Goal: Entertainment & Leisure: Consume media (video, audio)

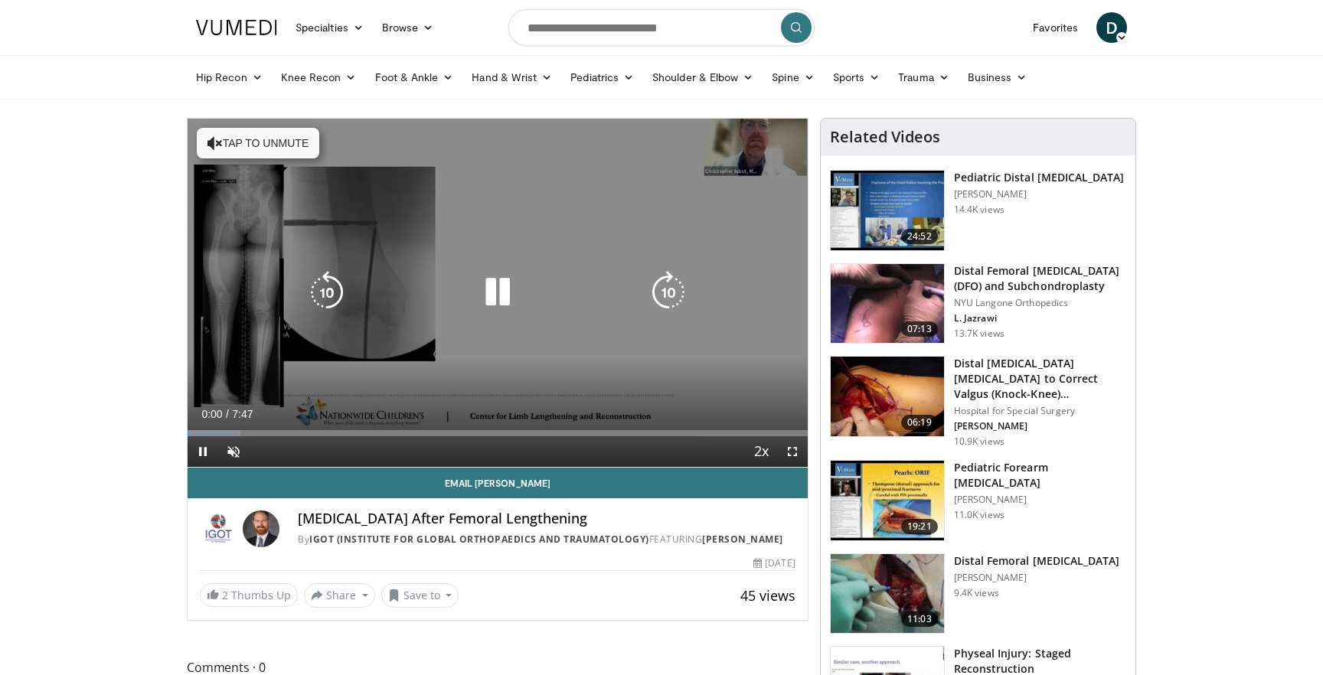
click at [463, 265] on div "10 seconds Tap to unmute" at bounding box center [498, 293] width 620 height 348
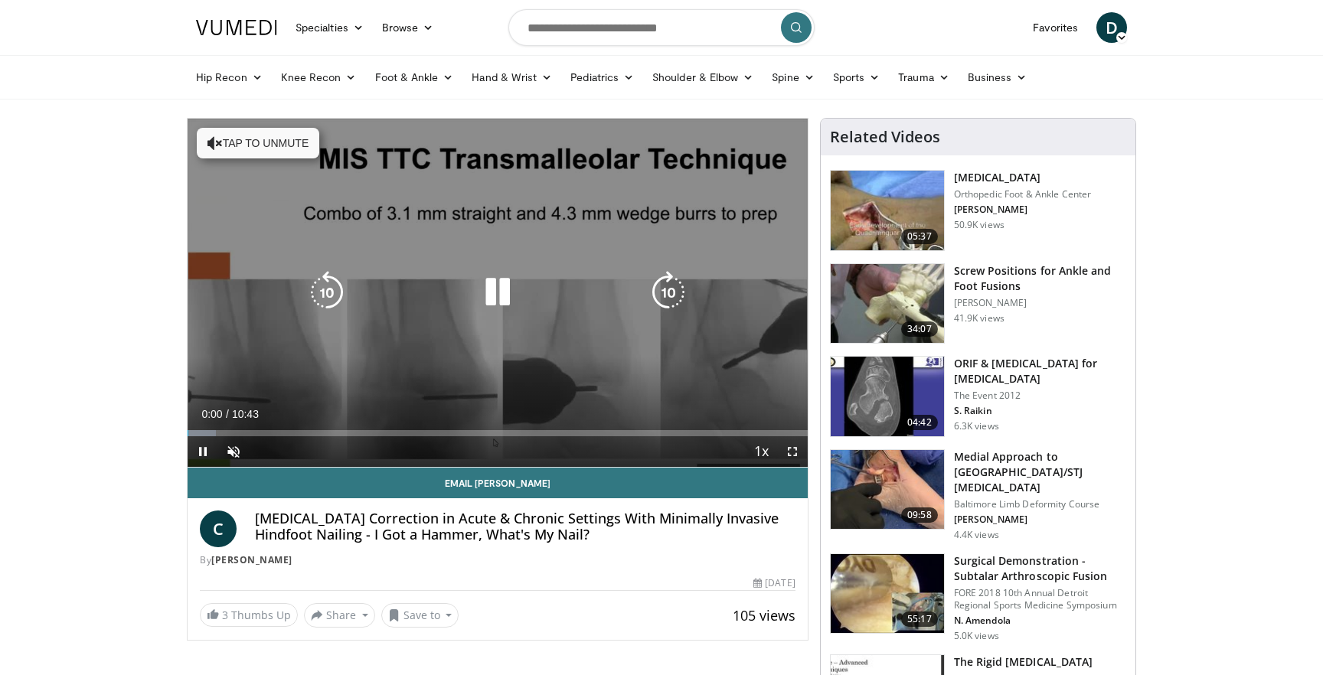
click at [527, 190] on div "10 seconds Tap to unmute" at bounding box center [498, 293] width 620 height 348
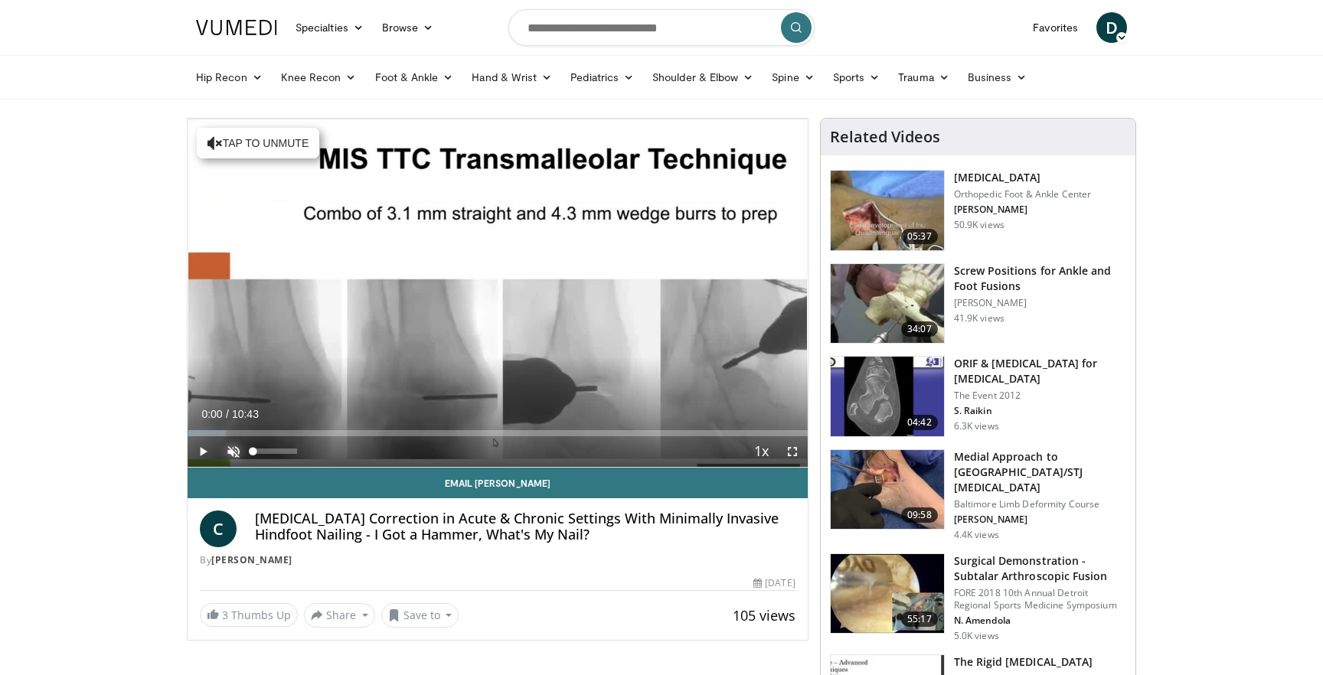
click at [235, 455] on span "Video Player" at bounding box center [233, 451] width 31 height 31
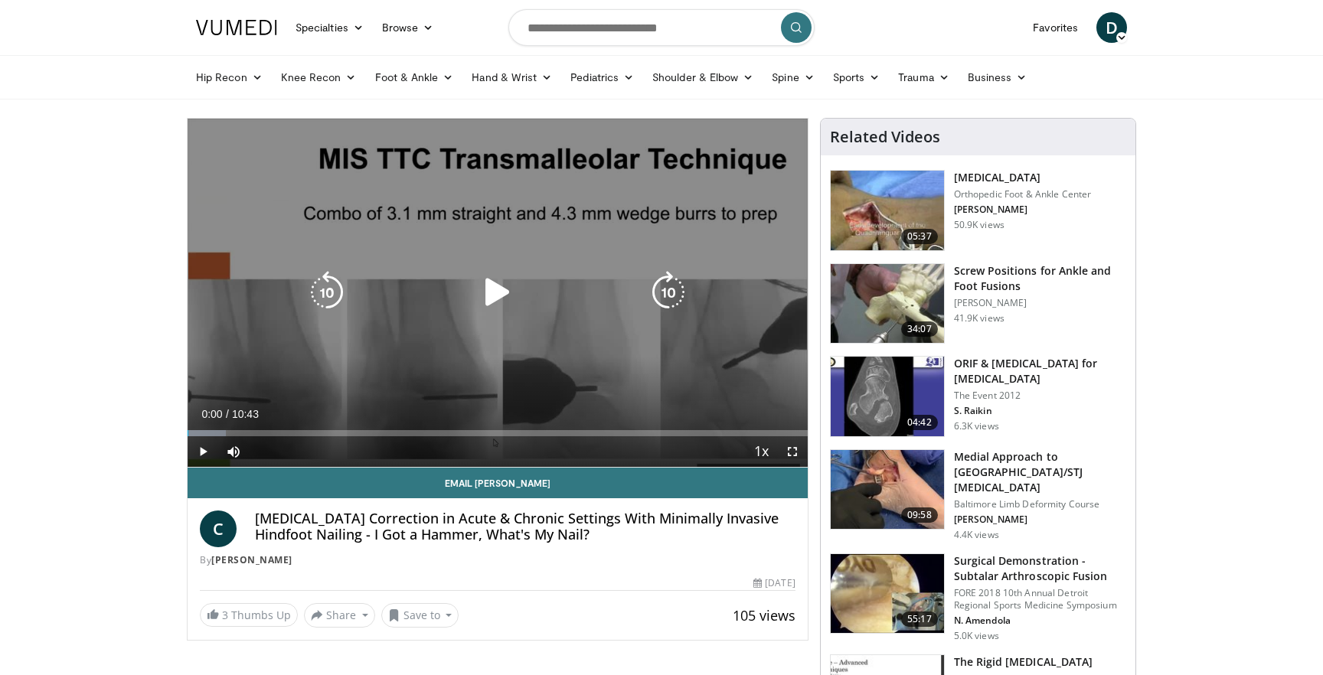
click at [498, 298] on icon "Video Player" at bounding box center [497, 292] width 43 height 43
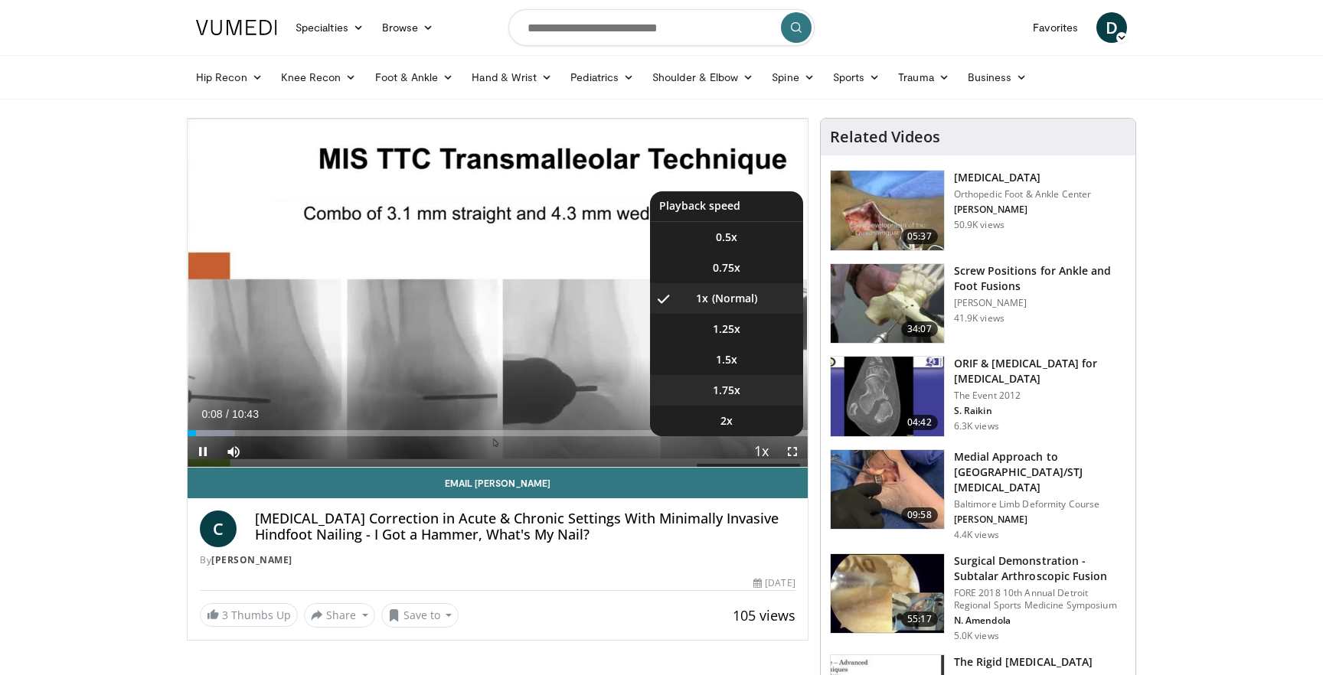
click at [768, 400] on li "1.75x" at bounding box center [726, 390] width 153 height 31
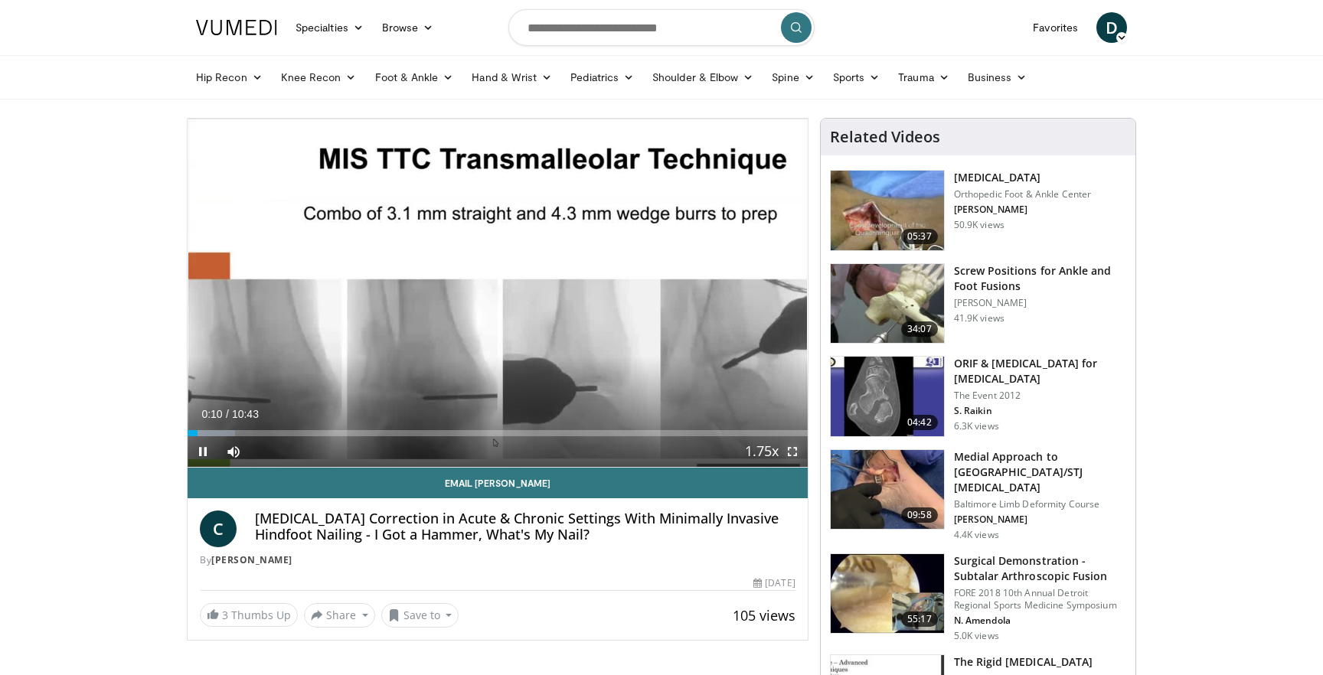
click at [794, 448] on span "Video Player" at bounding box center [792, 451] width 31 height 31
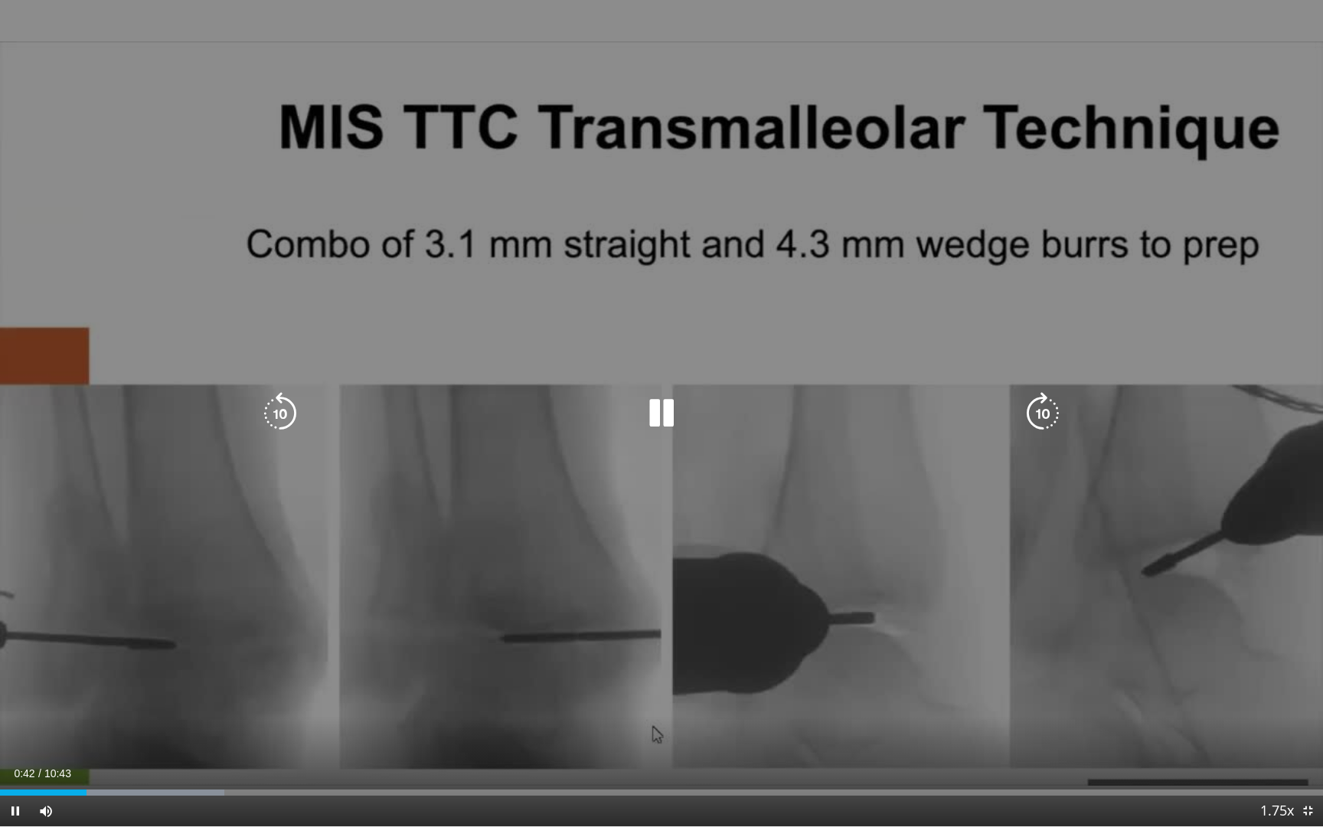
click at [272, 413] on icon "Video Player" at bounding box center [280, 413] width 43 height 43
click at [660, 418] on icon "Video Player" at bounding box center [661, 413] width 43 height 43
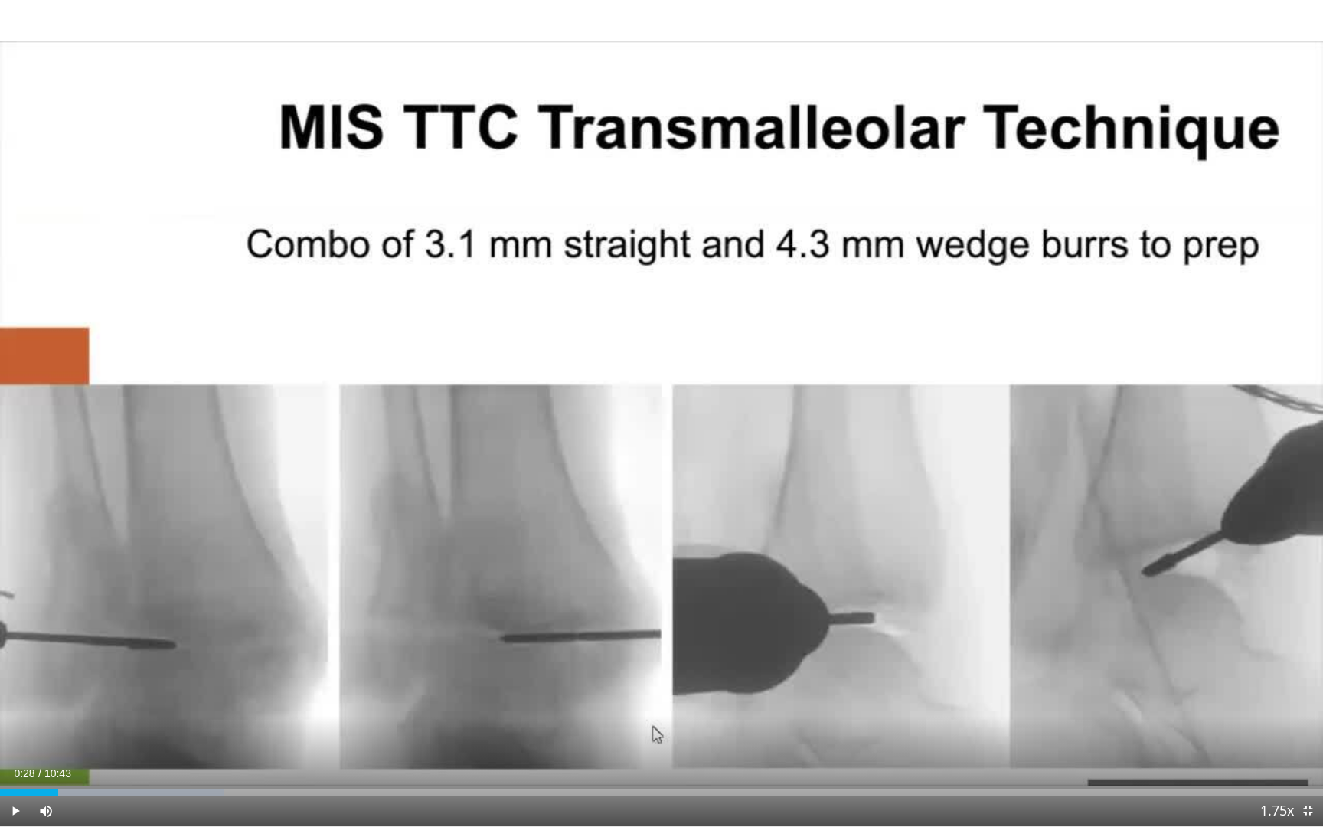
click at [660, 418] on div "20 seconds Tap to unmute" at bounding box center [661, 413] width 1323 height 826
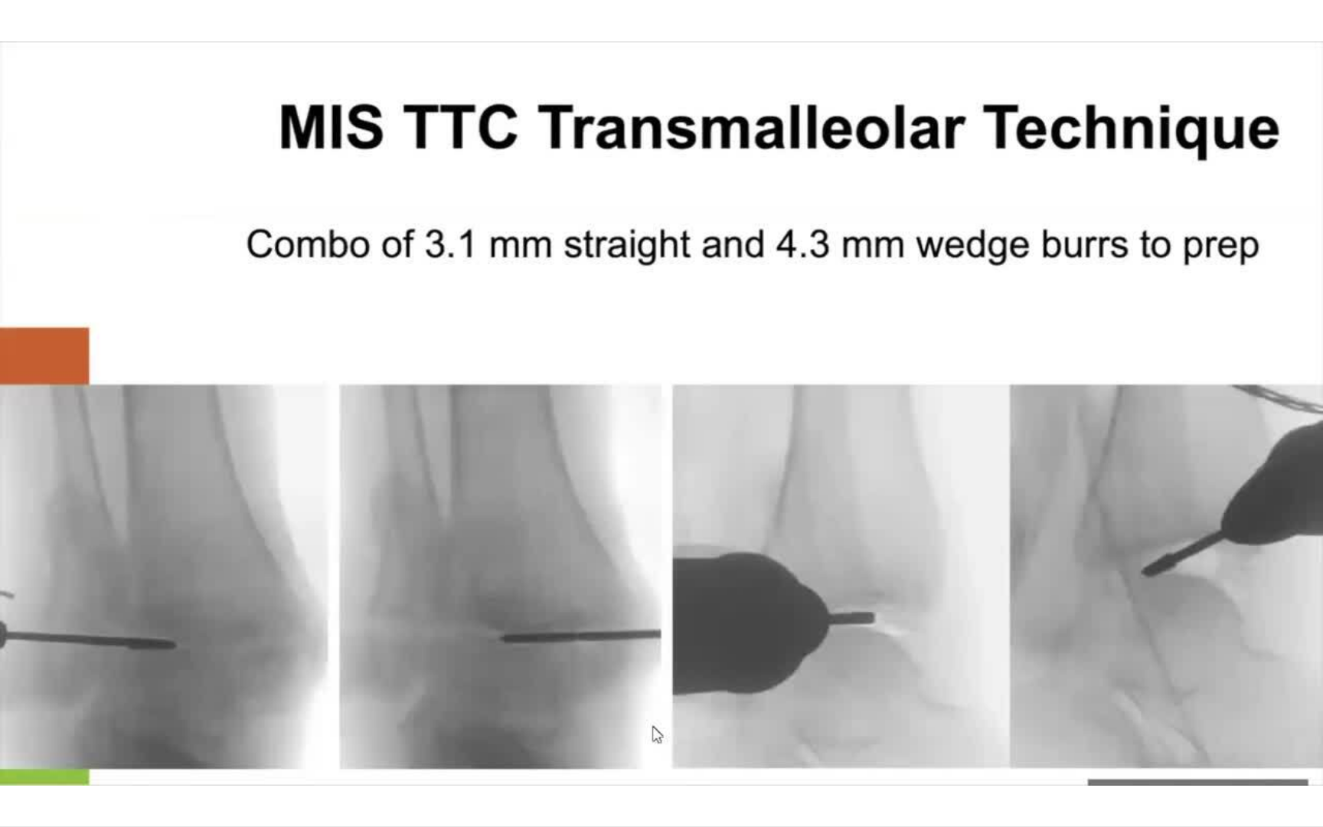
click at [660, 418] on div "20 seconds Tap to unmute" at bounding box center [661, 413] width 1323 height 826
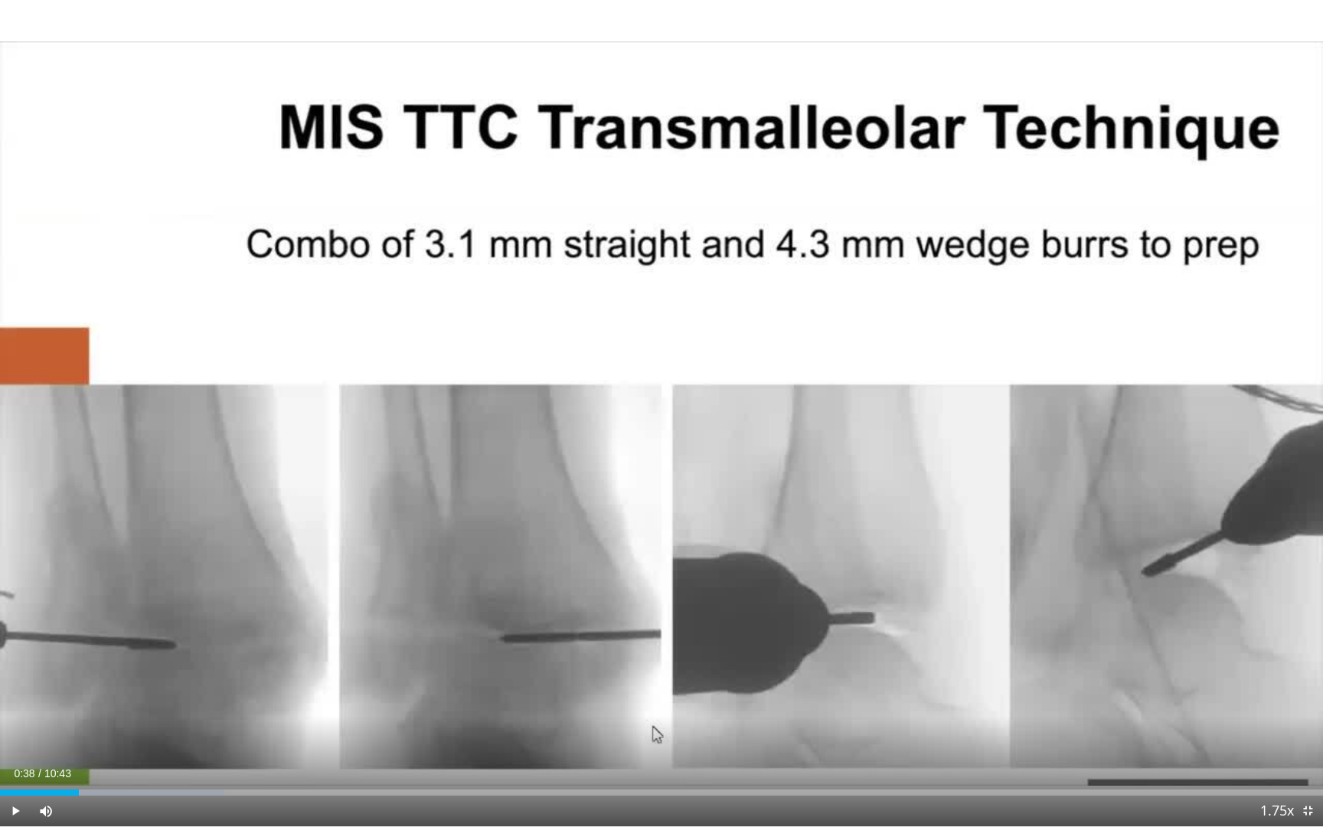
click at [660, 418] on div "20 seconds Tap to unmute" at bounding box center [661, 413] width 1323 height 826
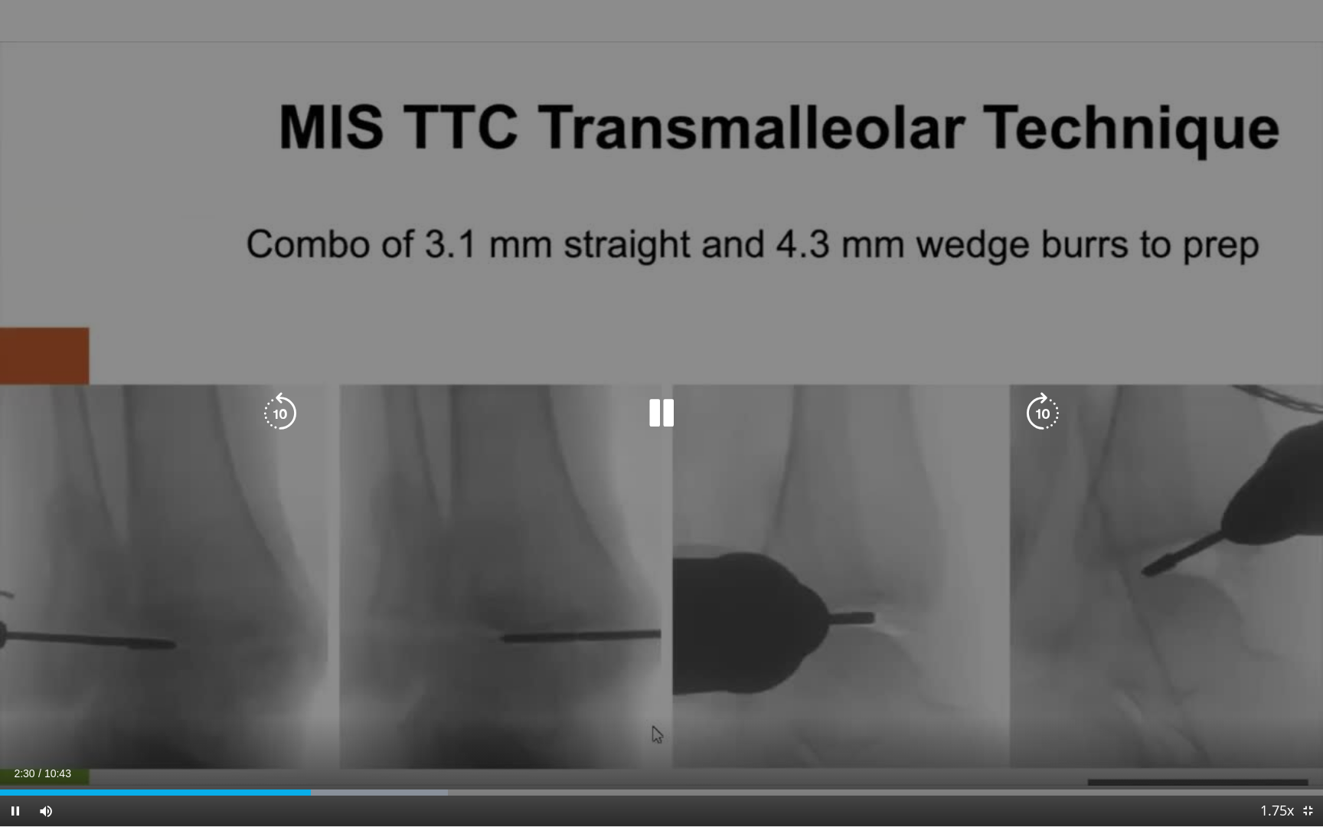
click at [288, 414] on icon "Video Player" at bounding box center [280, 413] width 43 height 43
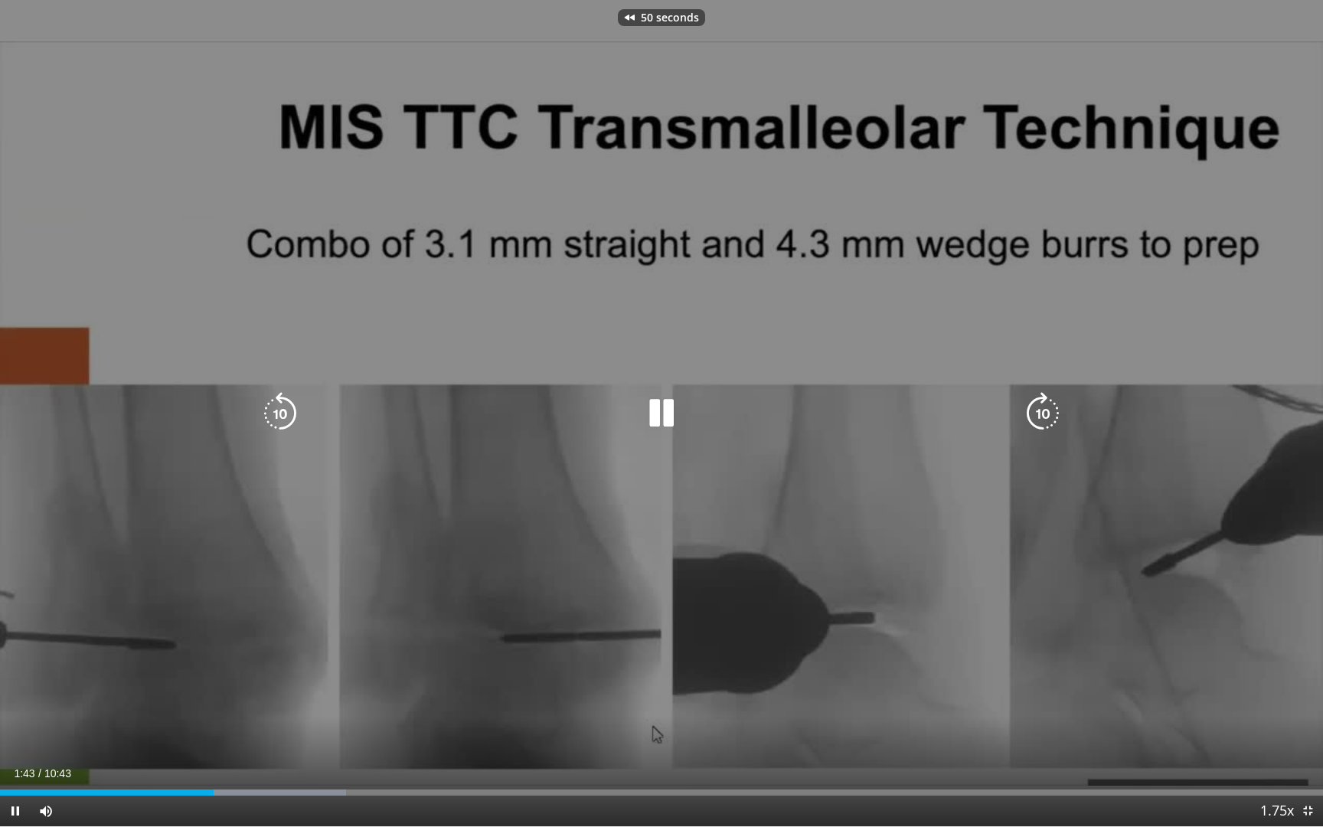
click at [288, 414] on icon "Video Player" at bounding box center [280, 413] width 43 height 43
click at [657, 421] on icon "Video Player" at bounding box center [661, 413] width 43 height 43
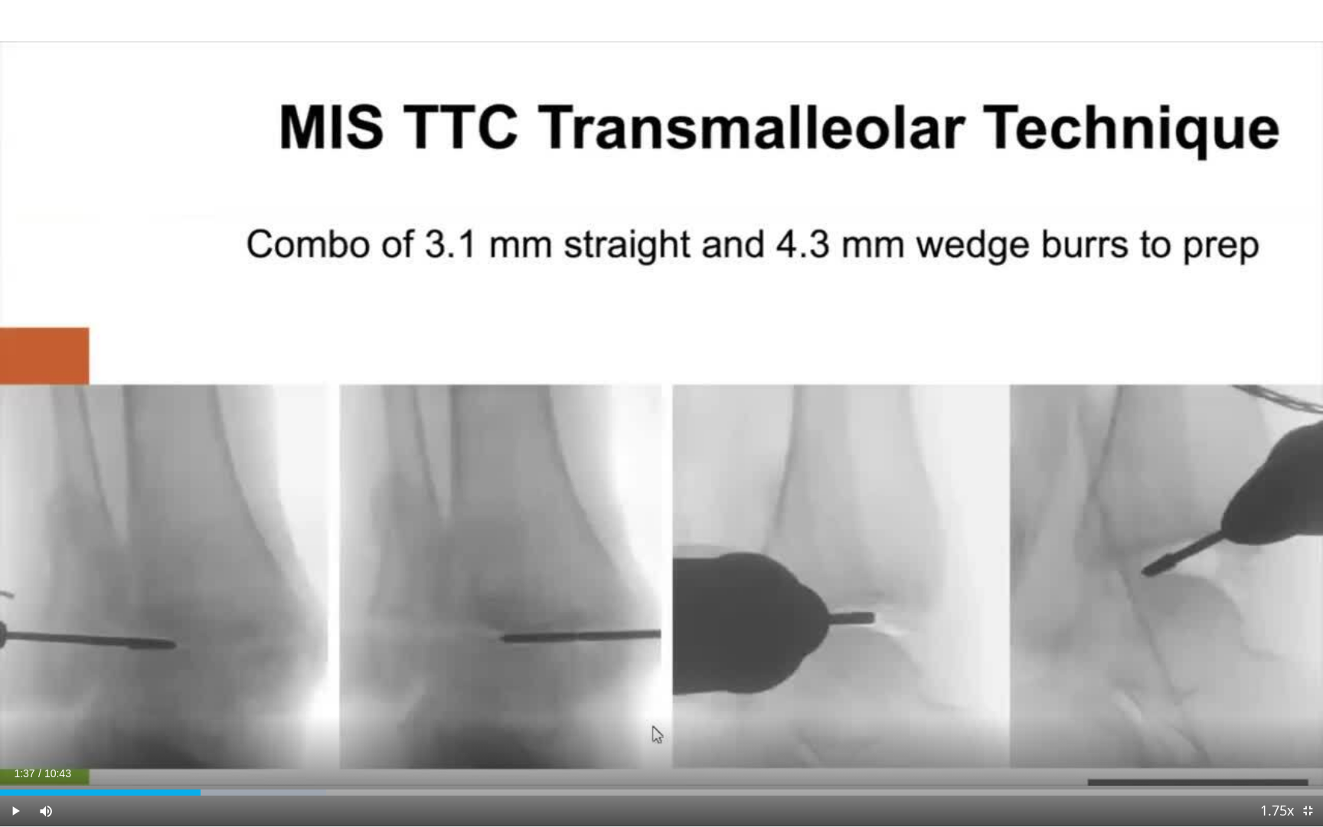
click at [657, 421] on div "60 seconds Tap to unmute" at bounding box center [661, 413] width 1323 height 826
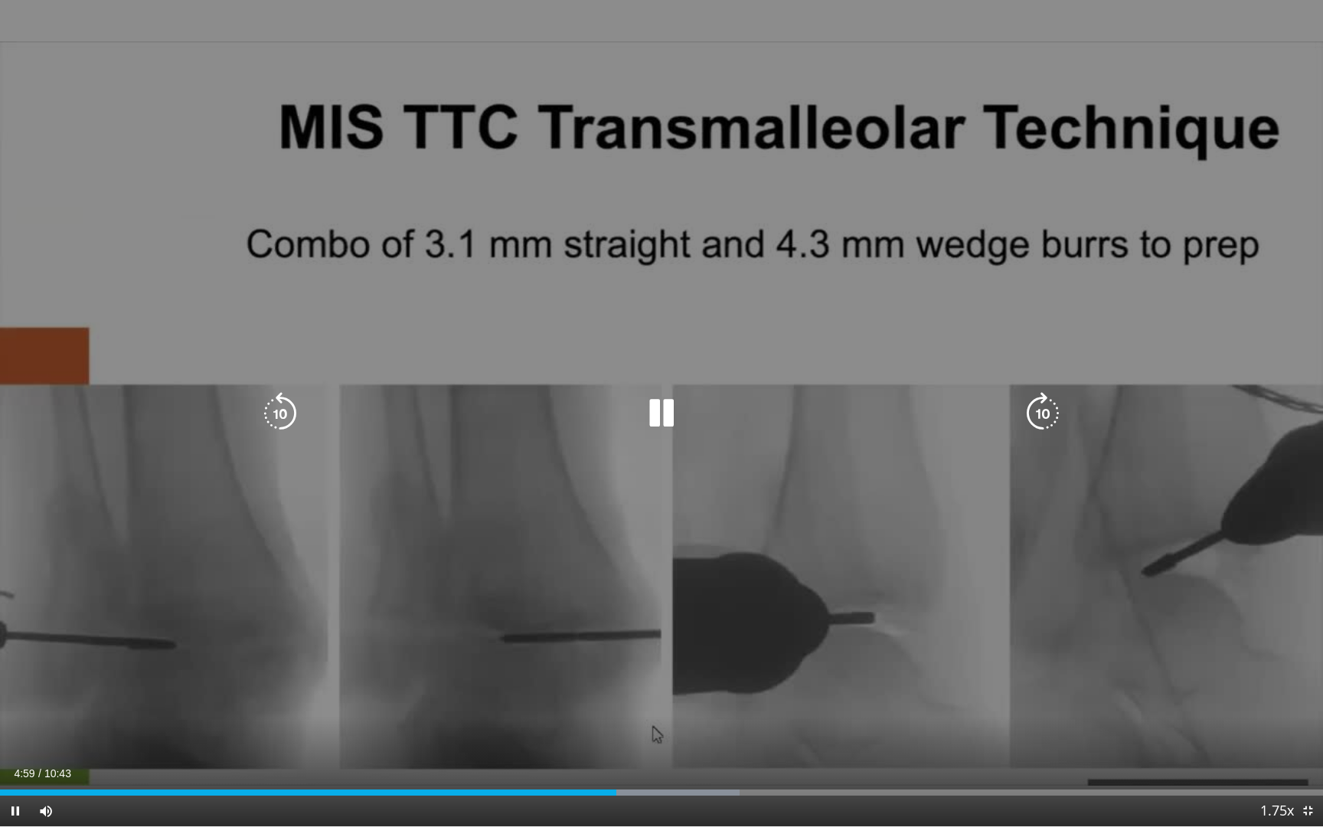
click at [259, 422] on icon "Video Player" at bounding box center [280, 413] width 43 height 43
click at [278, 417] on icon "Video Player" at bounding box center [280, 413] width 43 height 43
click at [618, 408] on div "Video Player" at bounding box center [662, 413] width 794 height 31
click at [670, 414] on icon "Video Player" at bounding box center [661, 413] width 43 height 43
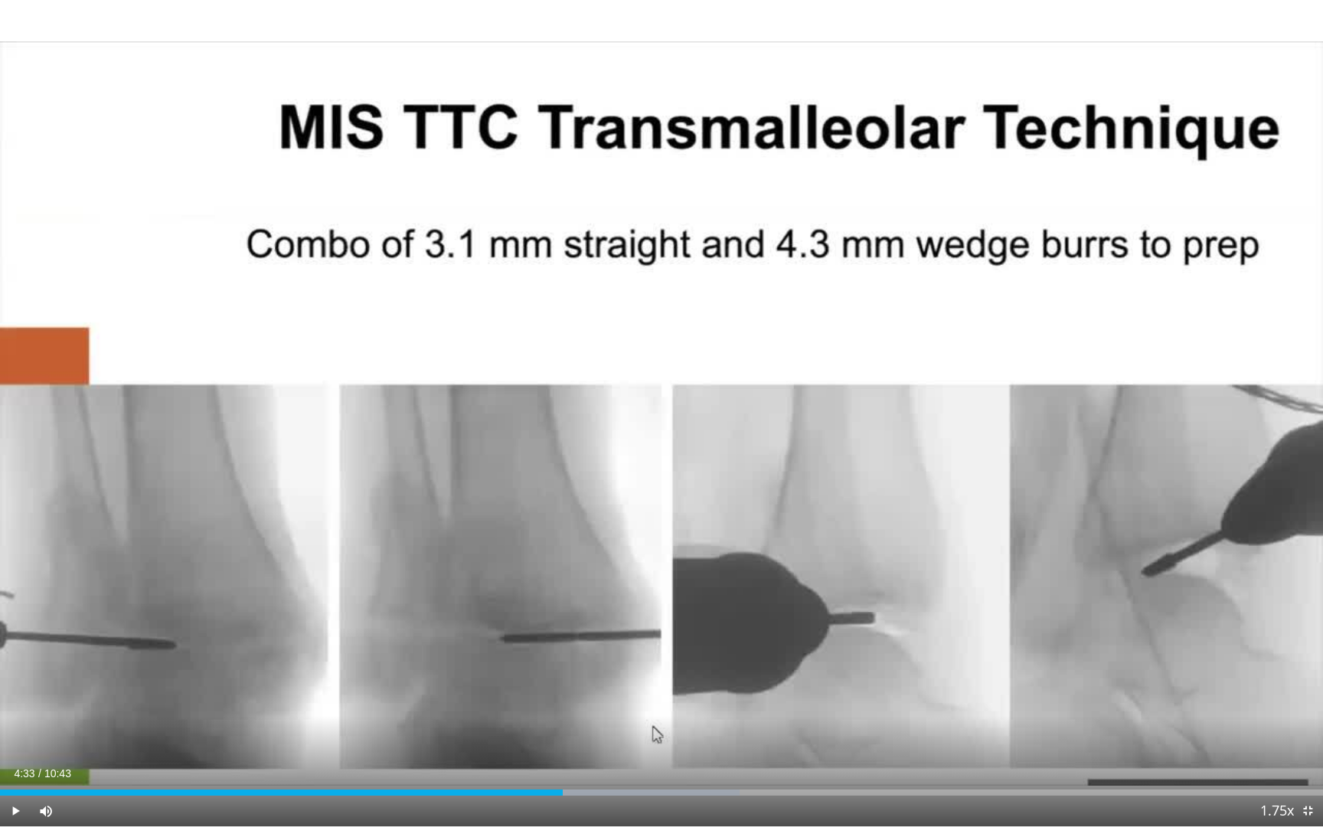
click at [670, 414] on div "30 seconds Tap to unmute" at bounding box center [661, 413] width 1323 height 826
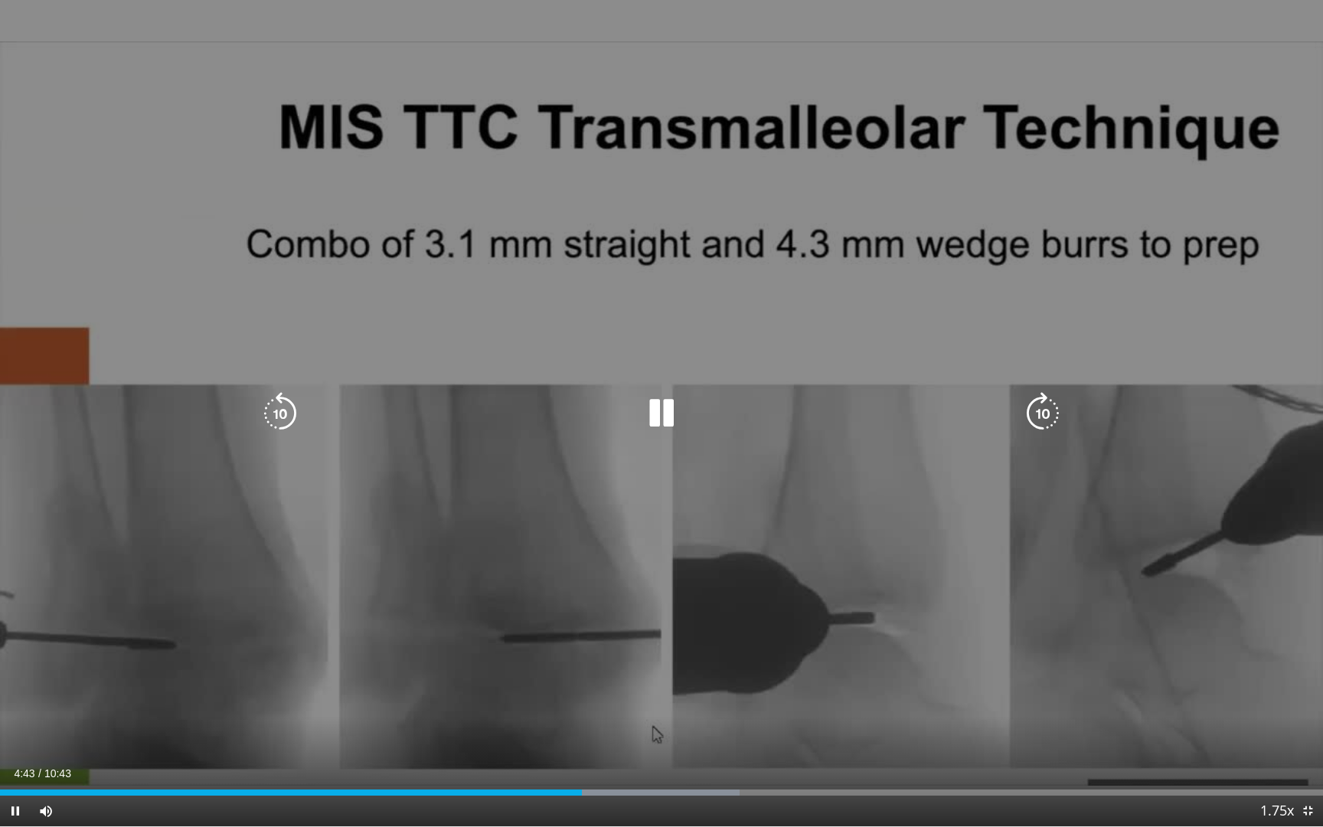
click at [277, 415] on icon "Video Player" at bounding box center [280, 413] width 43 height 43
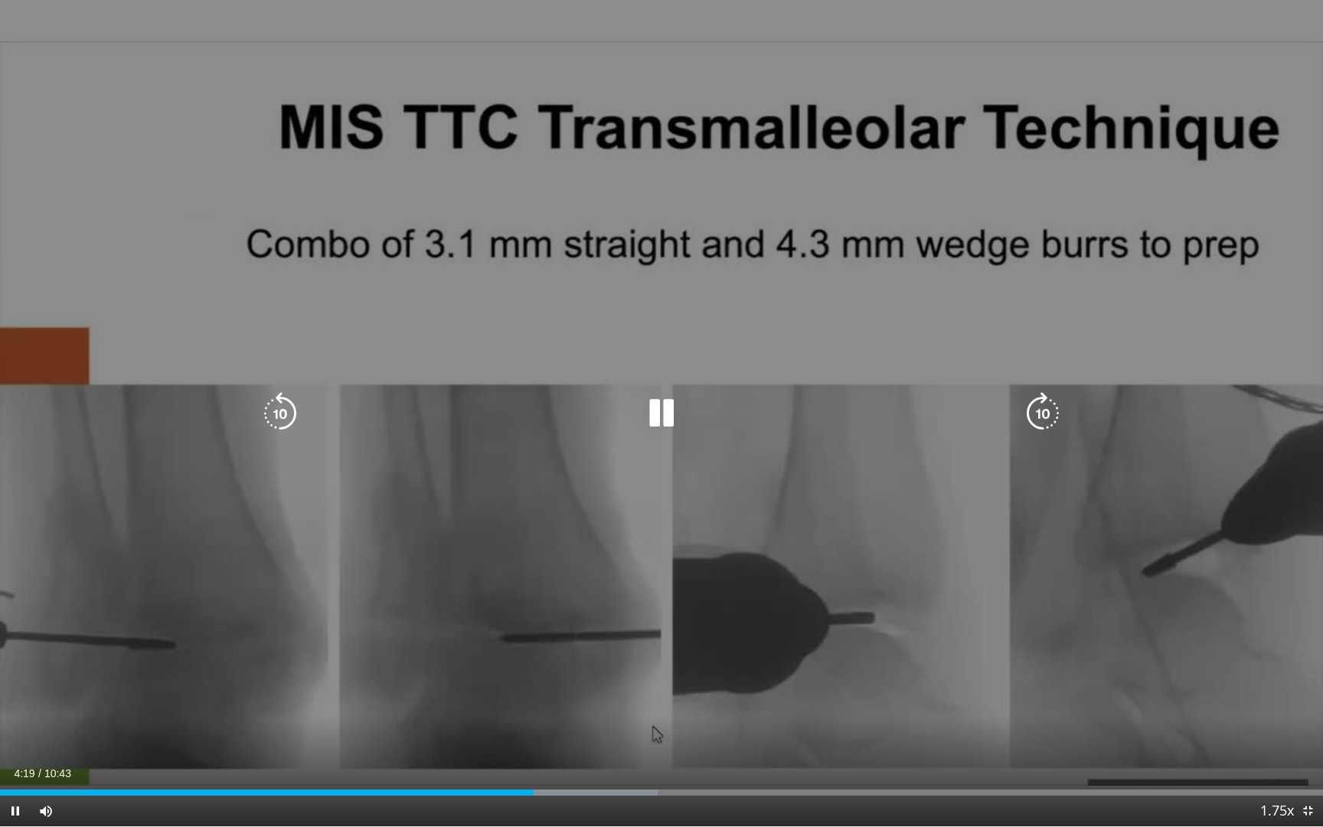
click at [706, 462] on div "50 seconds Tap to unmute" at bounding box center [661, 413] width 1323 height 826
click at [669, 400] on icon "Video Player" at bounding box center [661, 413] width 43 height 43
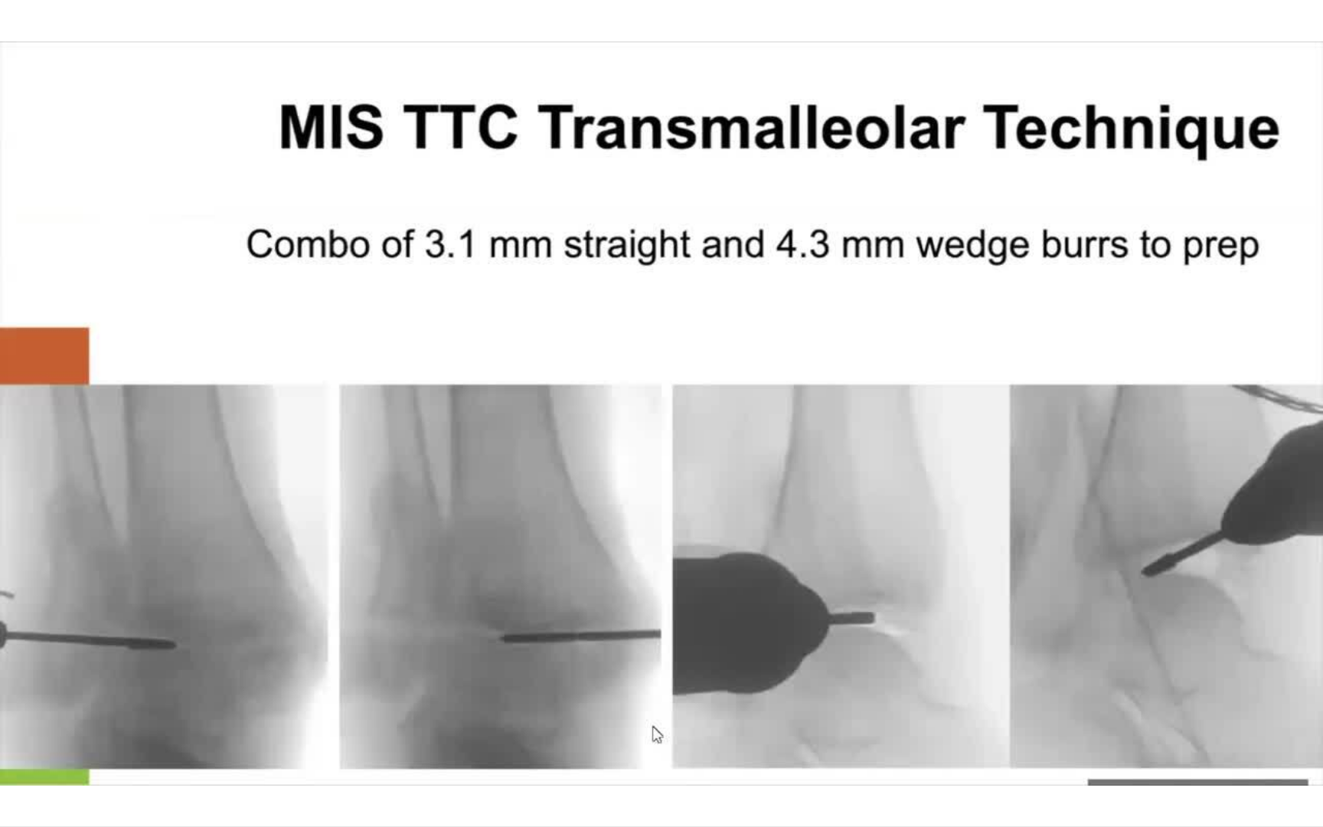
click at [669, 400] on div "50 seconds Tap to unmute" at bounding box center [661, 413] width 1323 height 826
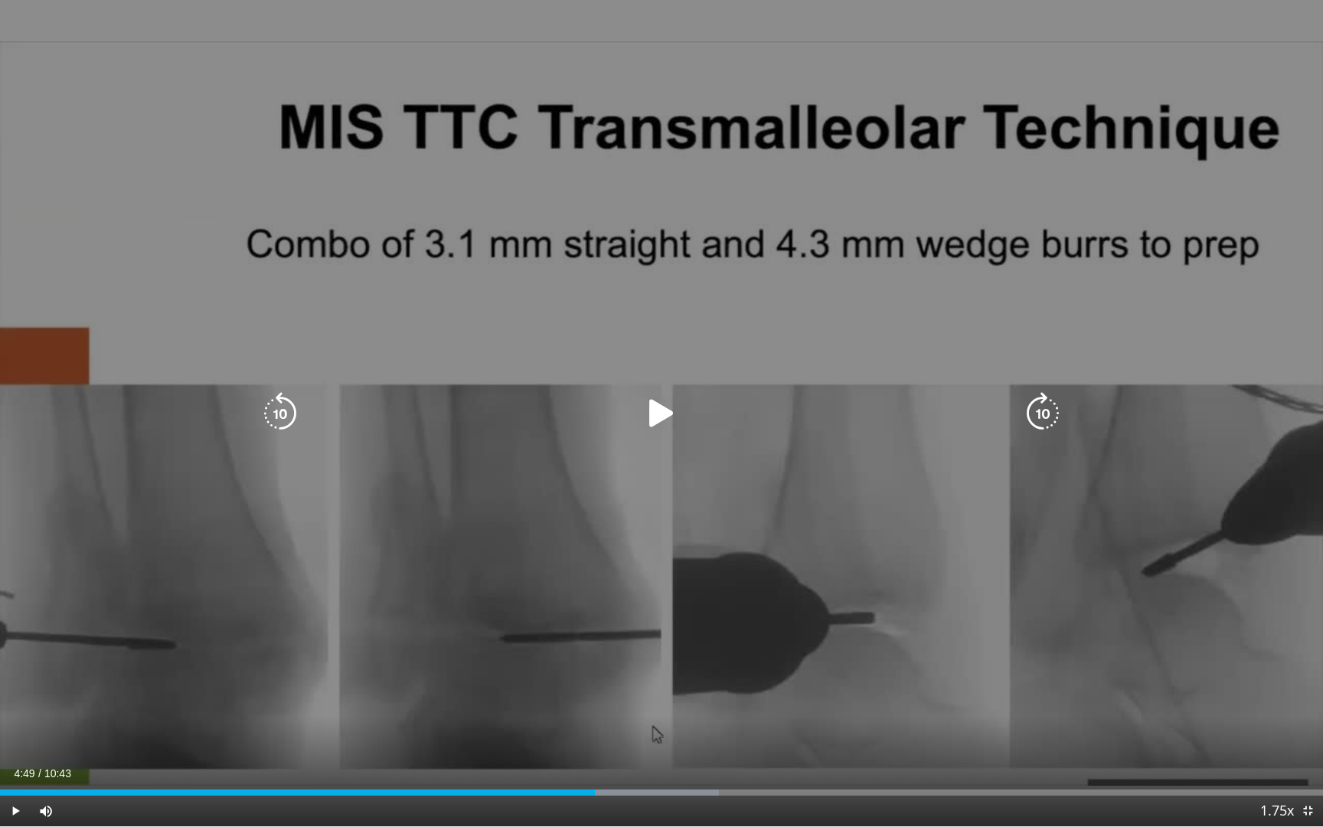
click at [655, 421] on icon "Video Player" at bounding box center [661, 413] width 43 height 43
click at [274, 406] on icon "Video Player" at bounding box center [280, 413] width 43 height 43
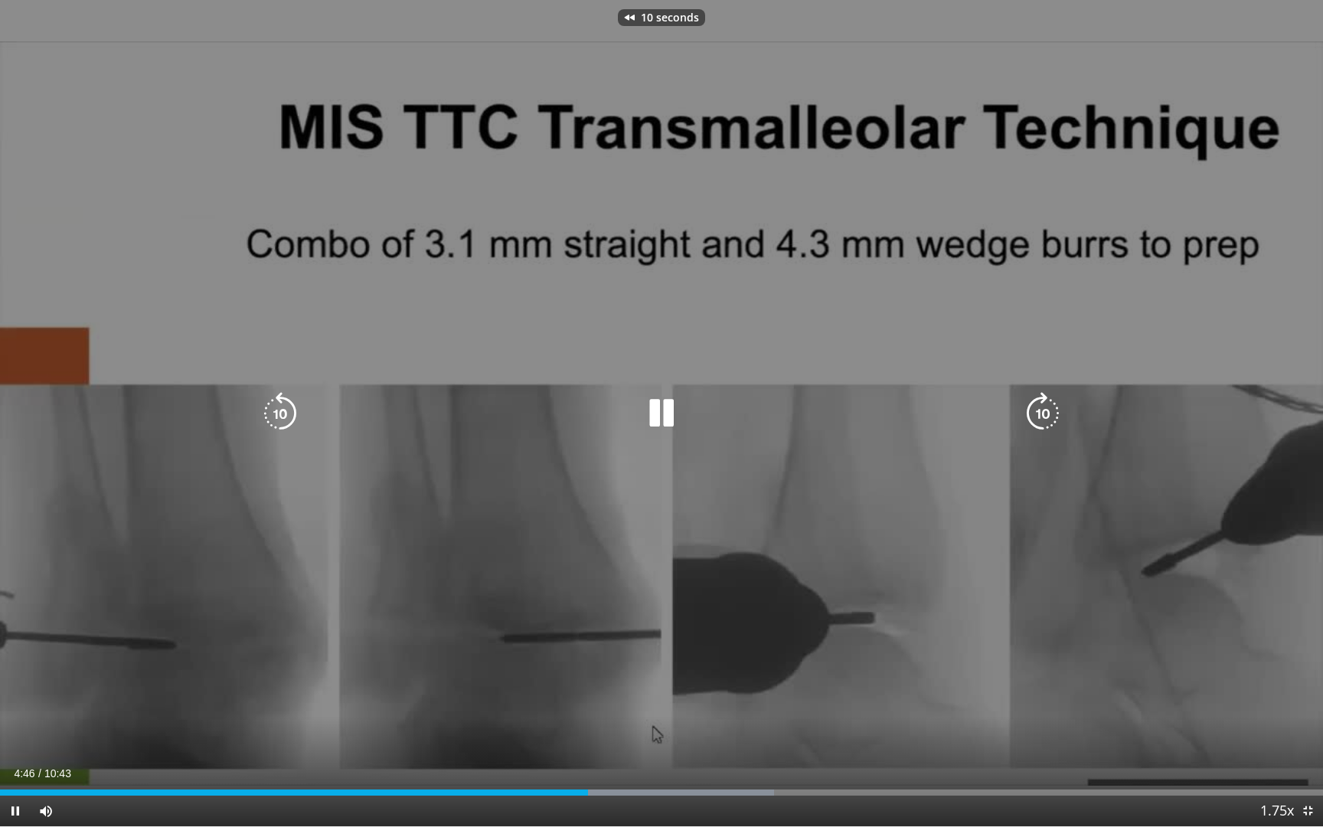
click at [605, 376] on div "10 seconds Tap to unmute" at bounding box center [661, 413] width 1323 height 826
click at [607, 412] on div "Video Player" at bounding box center [662, 413] width 794 height 31
click at [638, 413] on div "Video Player" at bounding box center [662, 413] width 794 height 31
click at [664, 409] on icon "Video Player" at bounding box center [661, 413] width 43 height 43
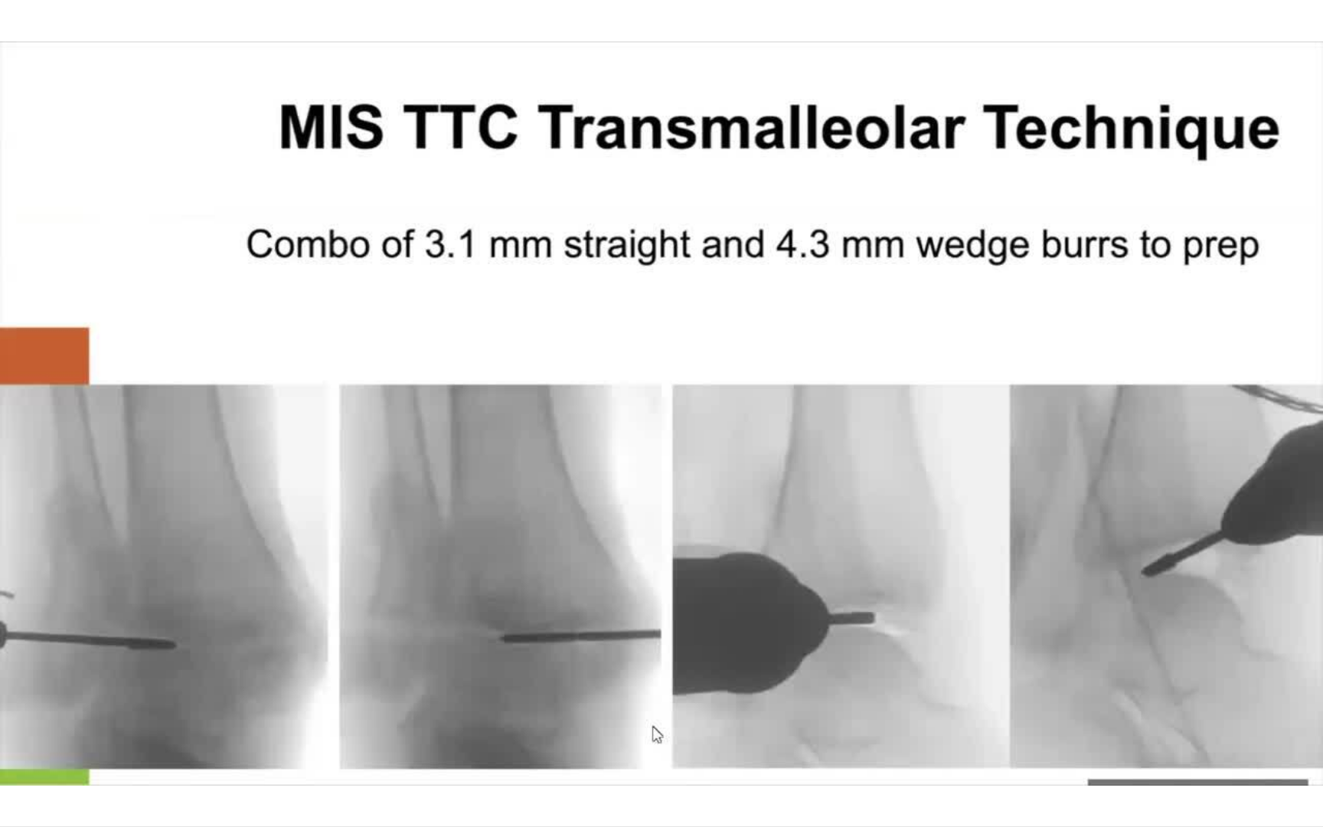
click at [664, 409] on div "10 seconds Tap to unmute" at bounding box center [661, 413] width 1323 height 826
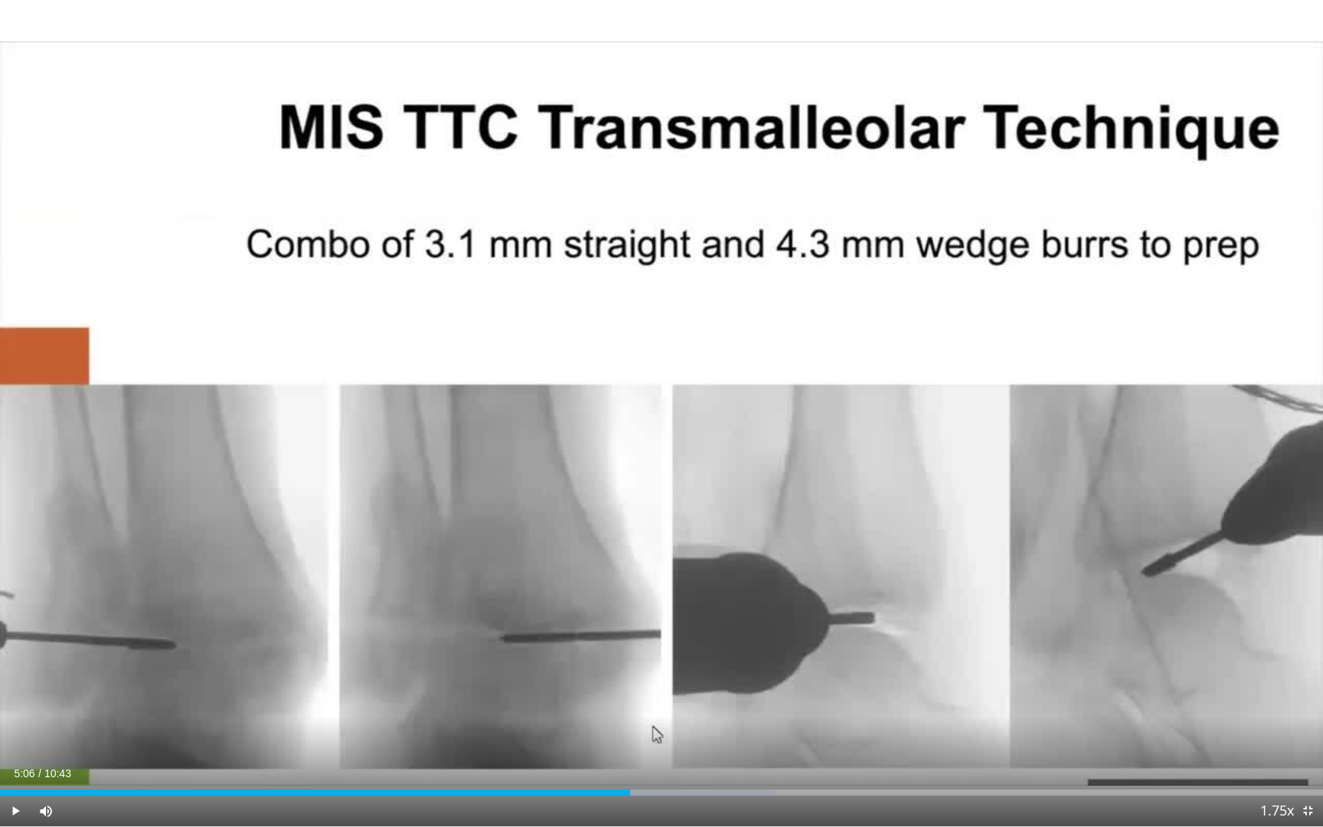
click at [696, 380] on div "10 seconds Tap to unmute" at bounding box center [661, 413] width 1323 height 826
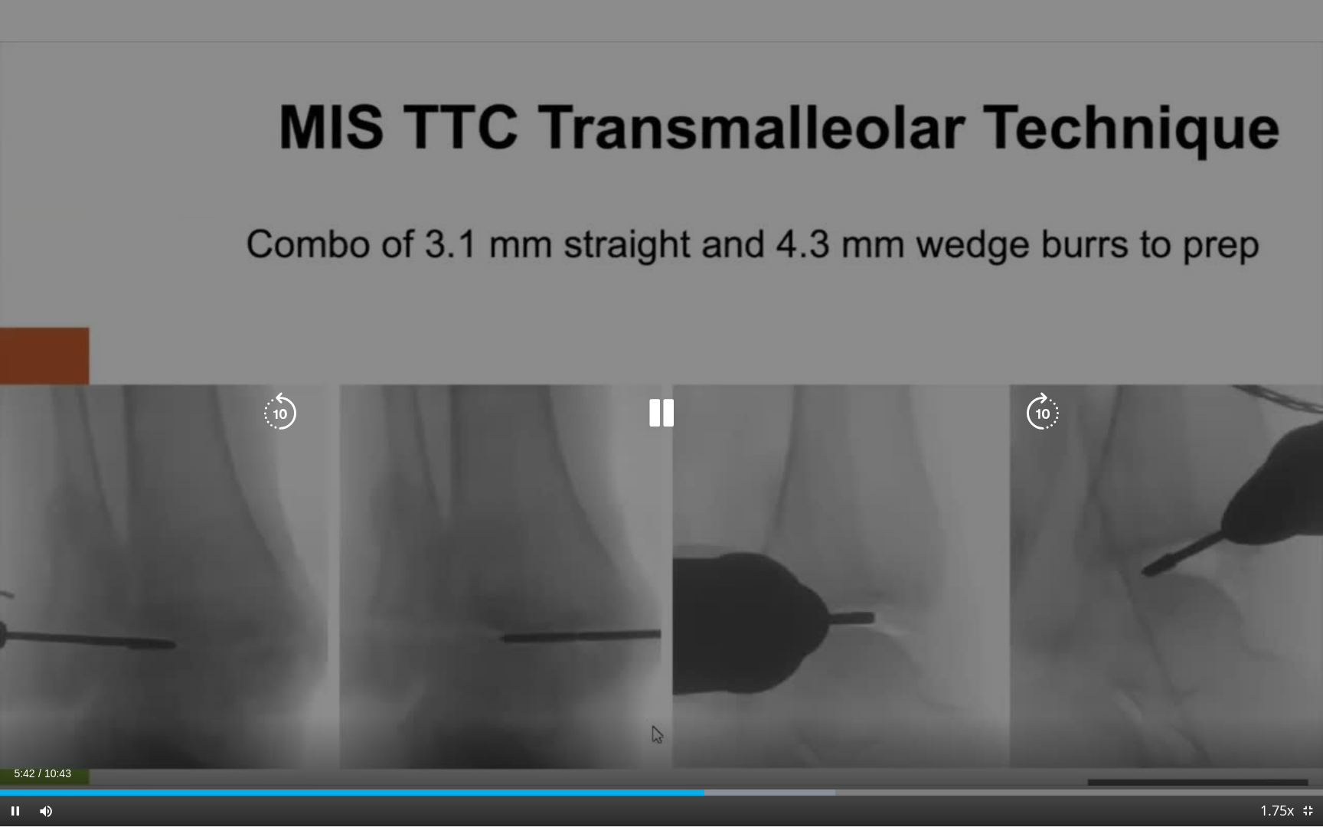
click at [733, 279] on div "10 seconds Tap to unmute" at bounding box center [661, 413] width 1323 height 826
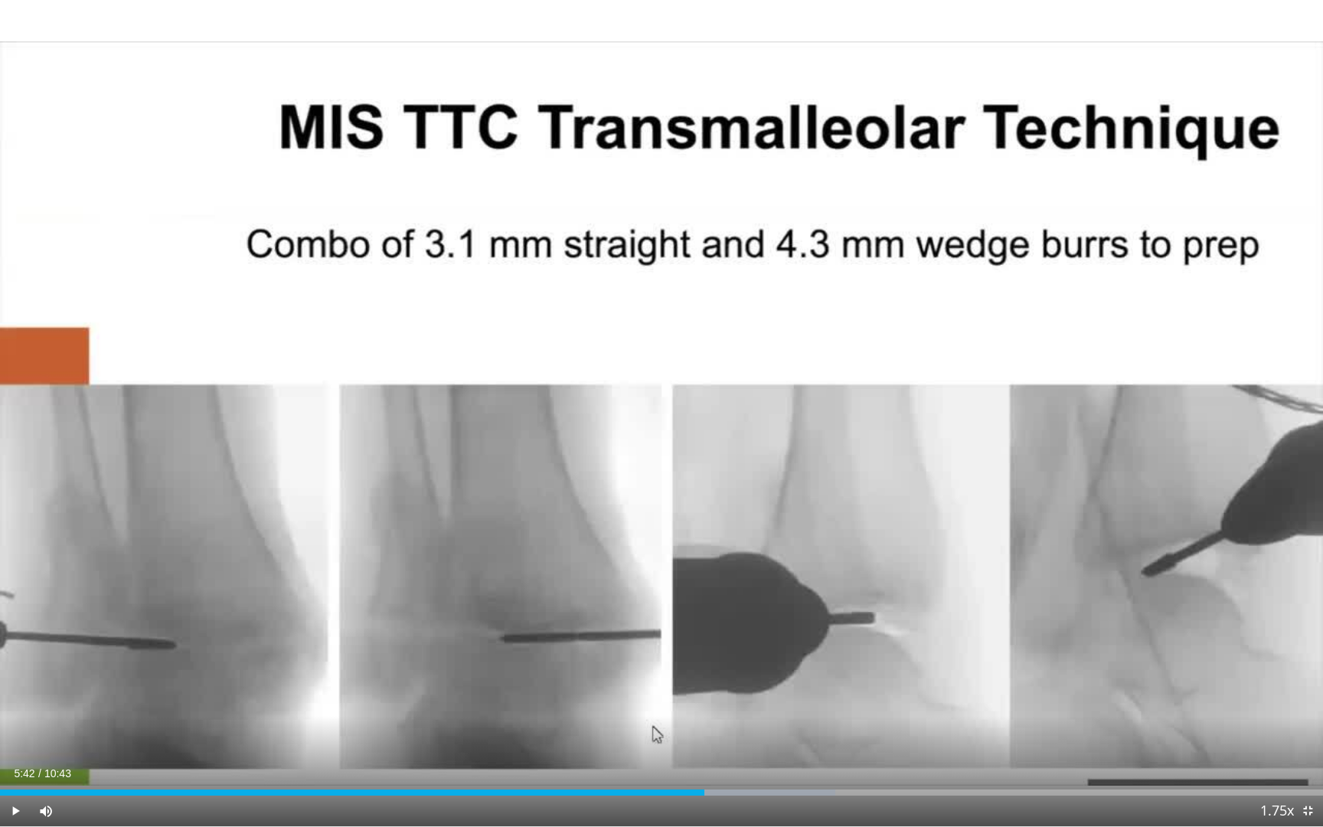
click at [866, 502] on div "10 seconds Tap to unmute" at bounding box center [661, 413] width 1323 height 826
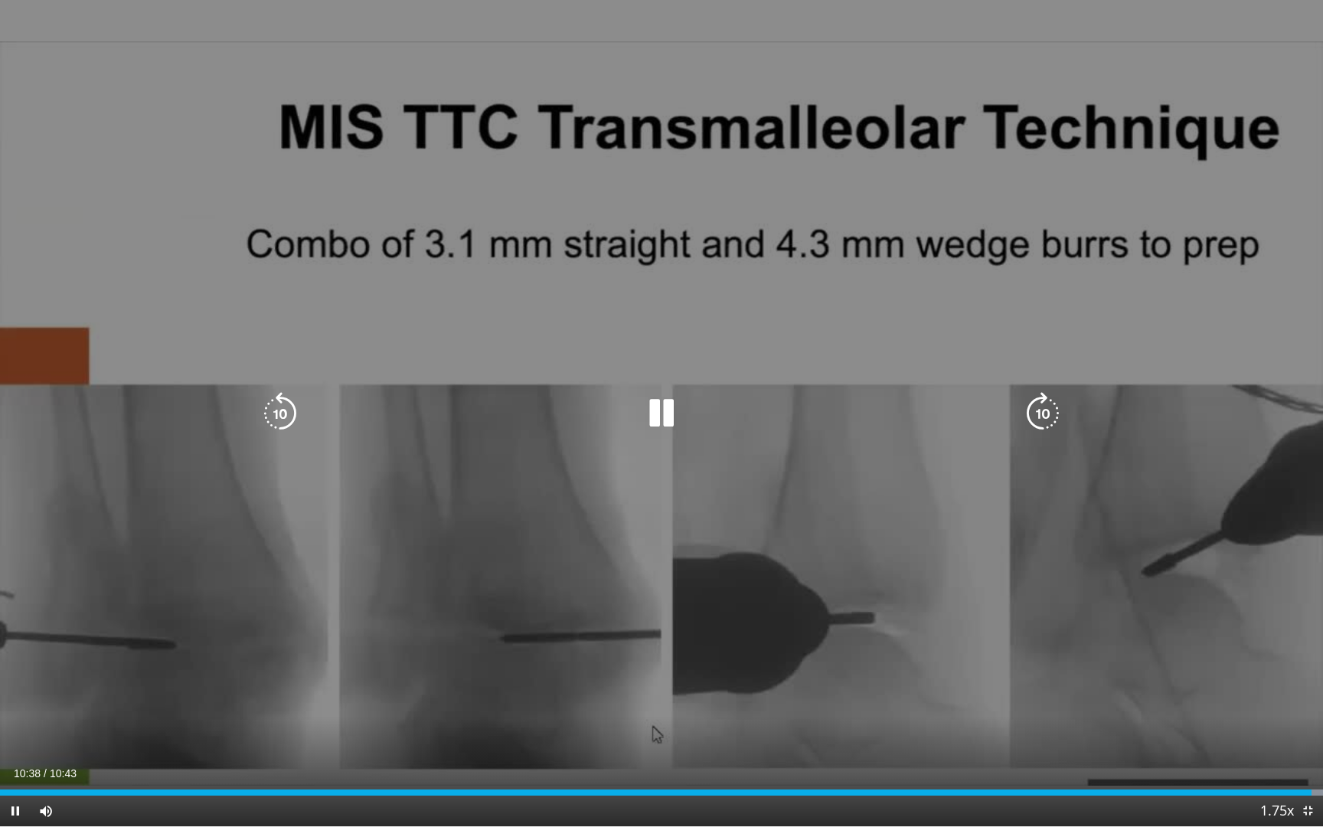
click at [662, 410] on icon "Video Player" at bounding box center [661, 413] width 43 height 43
